Goal: Task Accomplishment & Management: Use online tool/utility

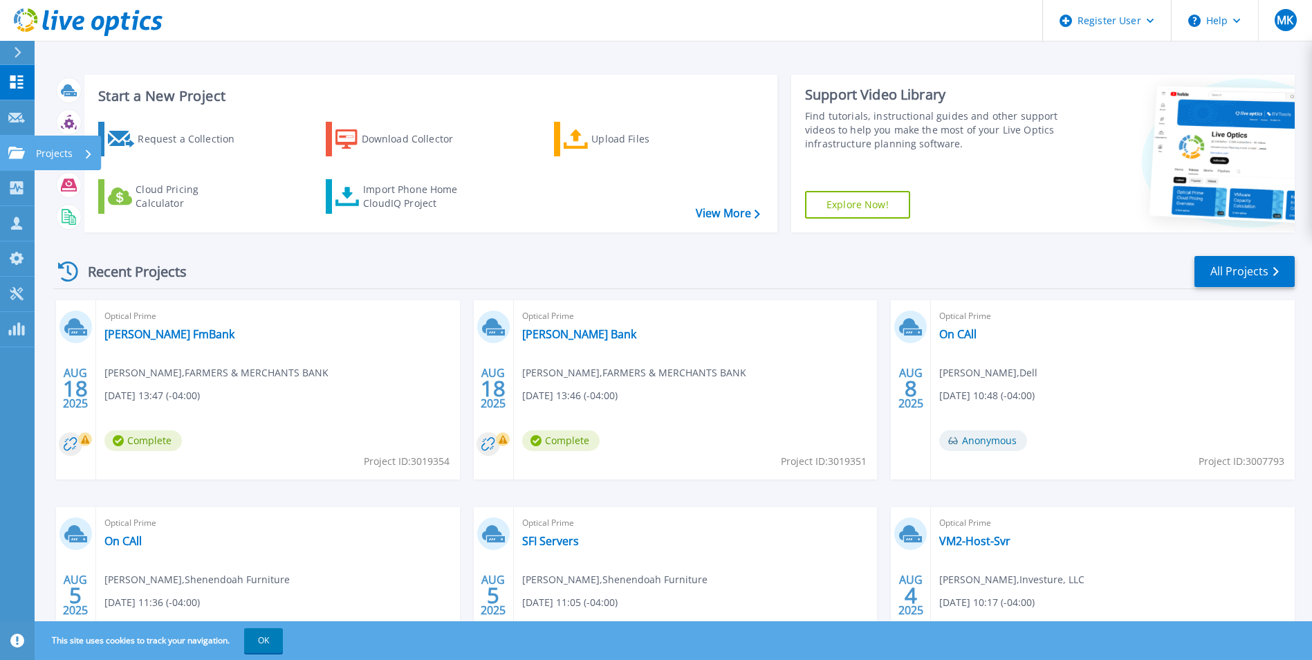
click at [24, 153] on icon at bounding box center [16, 153] width 17 height 12
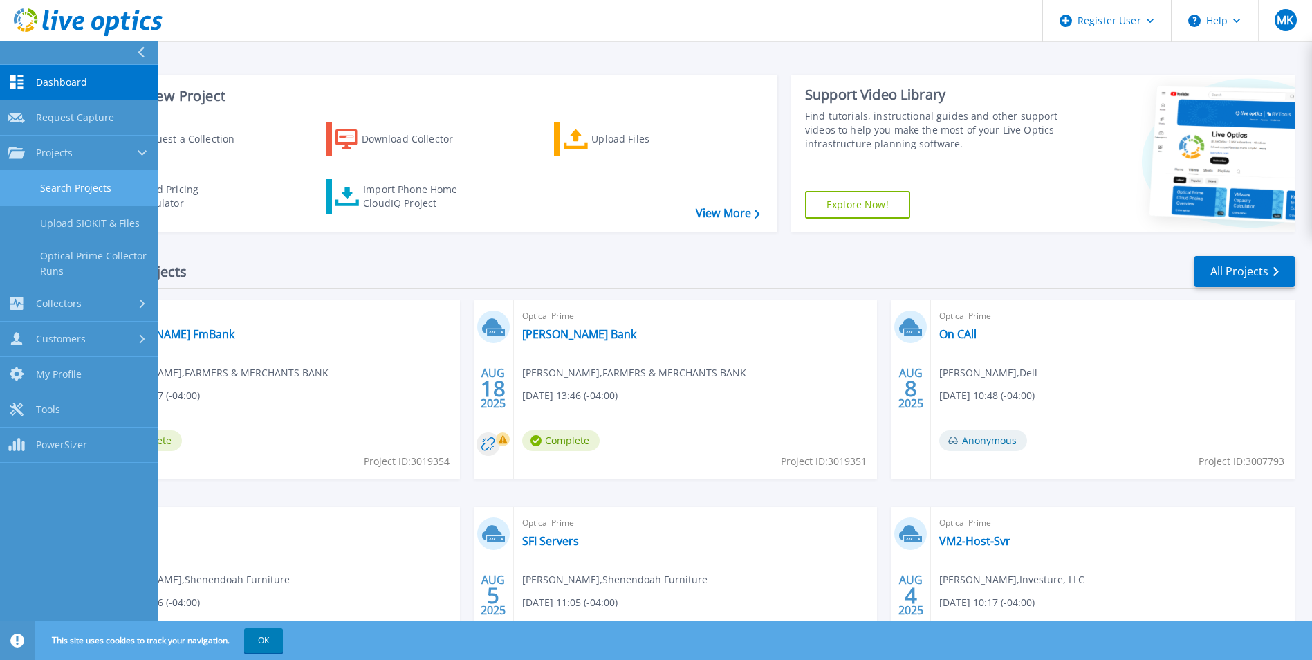
click at [70, 195] on link "Search Projects" at bounding box center [79, 188] width 158 height 35
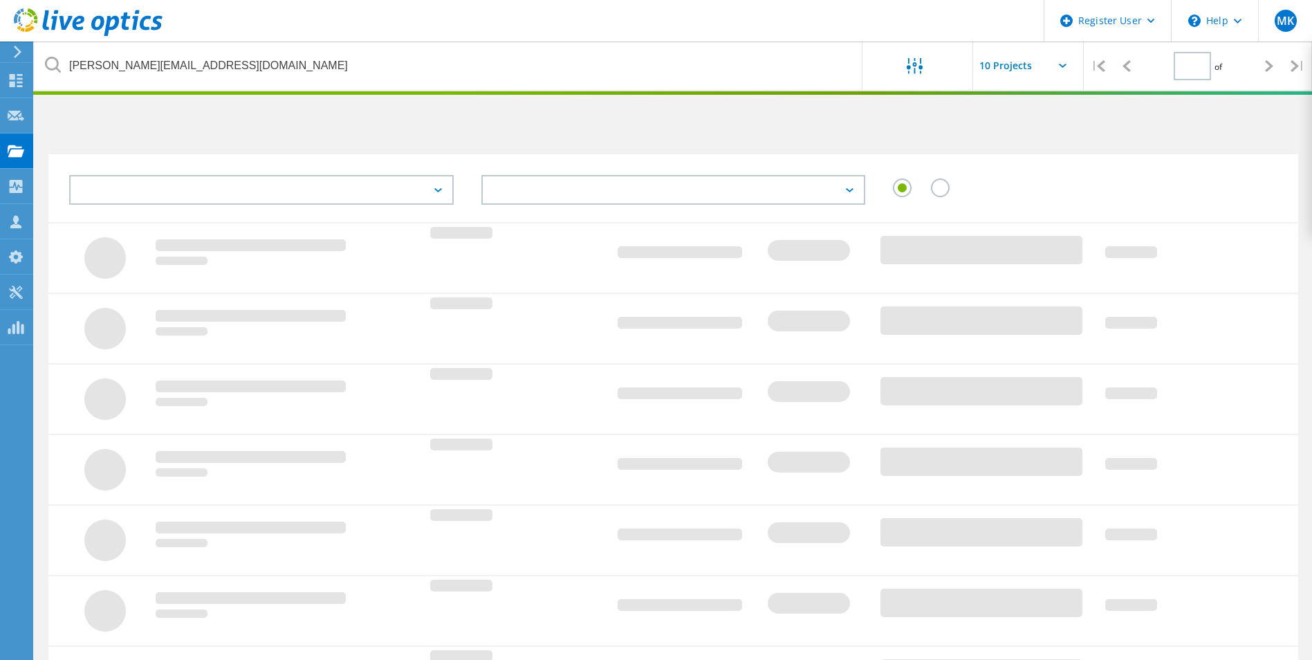
type input "1"
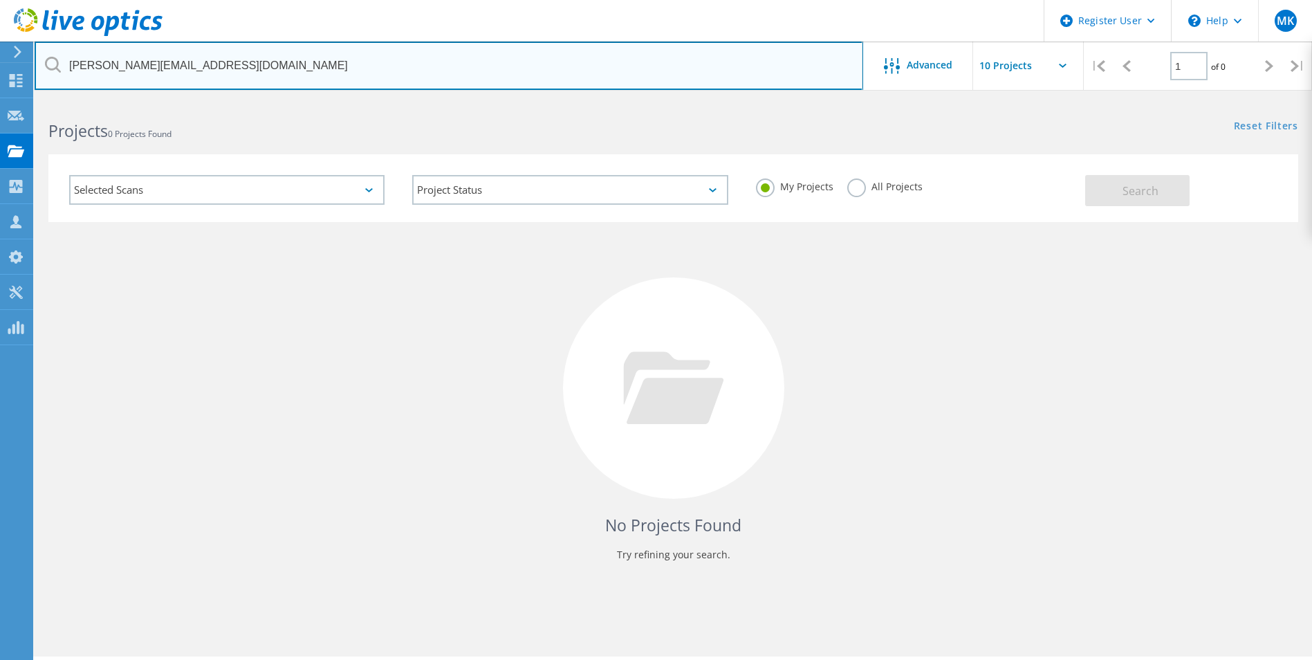
click at [222, 78] on input "[PERSON_NAME][EMAIL_ADDRESS][DOMAIN_NAME]" at bounding box center [449, 65] width 828 height 48
paste input "mkirby@[PERSON_NAME]"
type input "[EMAIL_ADDRESS][PERSON_NAME][DOMAIN_NAME]"
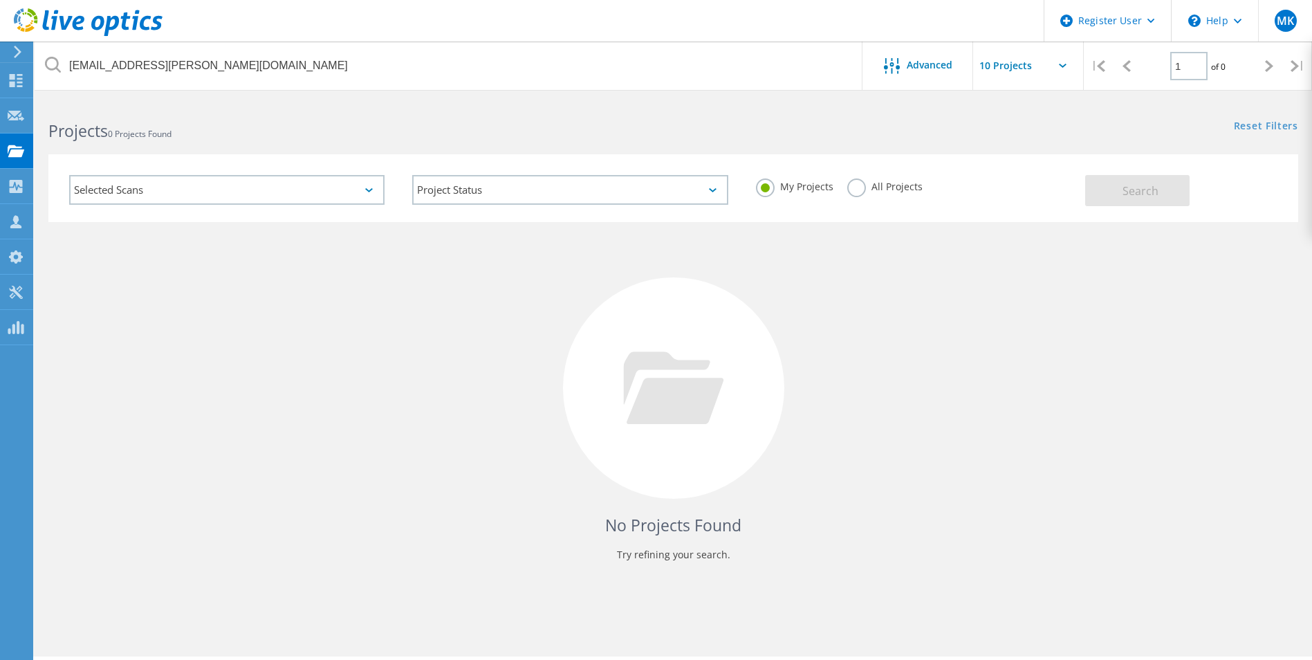
click at [850, 187] on label "All Projects" at bounding box center [884, 184] width 75 height 13
click at [0, 0] on input "All Projects" at bounding box center [0, 0] width 0 height 0
click at [1159, 203] on button "Search" at bounding box center [1137, 190] width 104 height 31
